Goal: Information Seeking & Learning: Learn about a topic

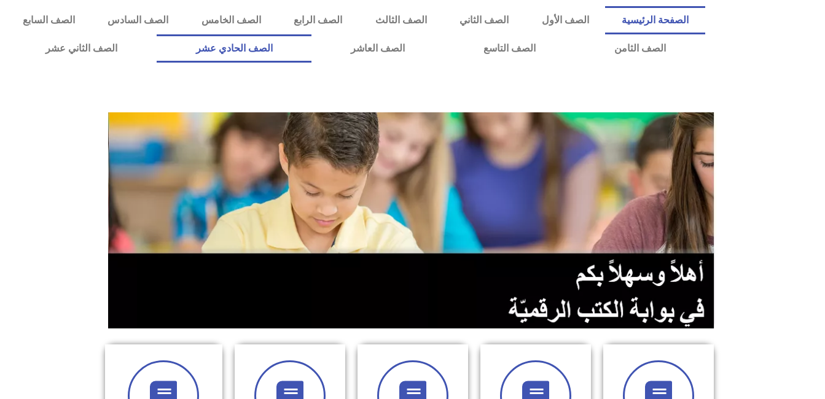
click at [312, 50] on link "الصف الحادي عشر" at bounding box center [234, 48] width 155 height 28
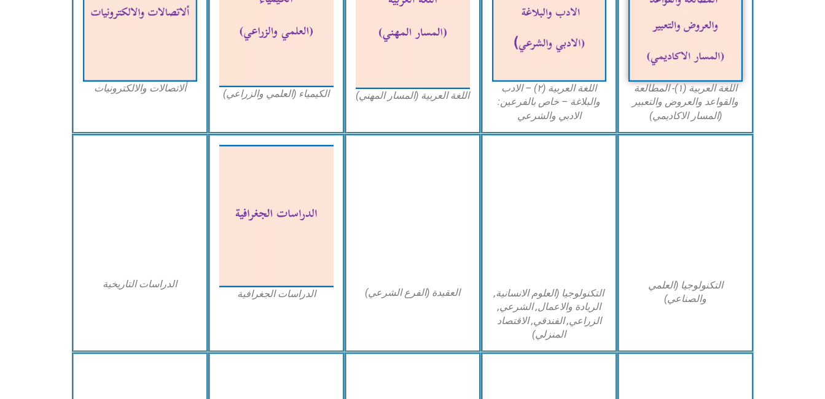
scroll to position [492, 0]
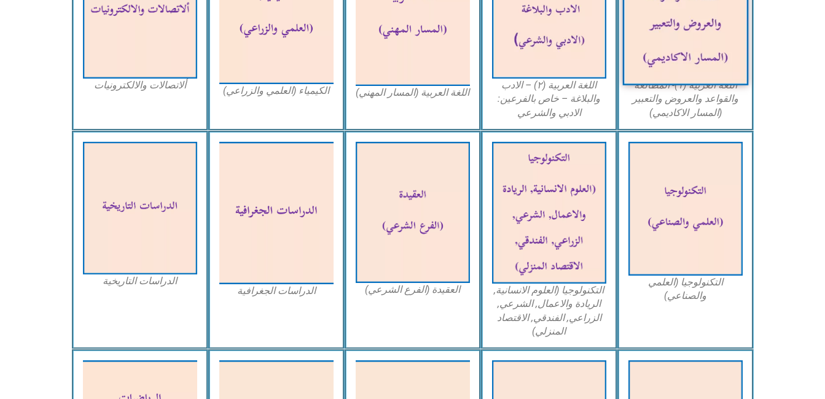
click at [684, 57] on img at bounding box center [685, 11] width 126 height 147
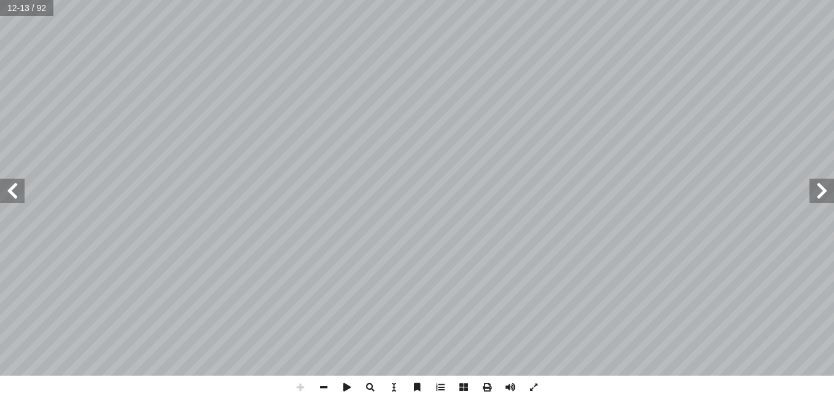
click at [757, 112] on html "الصفحة الرئيسية الصف الأول الصف الثاني الصف الثالث الصف الرابع الصف الخامس الصف…" at bounding box center [417, 56] width 834 height 112
click at [742, 384] on div "٨ ُّ عري ِّ الش ُّ ص ّ الن دمشق ُ نكبة ّ ص ّ ي الن َ د َ ي َ ن ْ ي َ ب شهر دواو…" at bounding box center [417, 199] width 834 height 399
